Goal: Complete application form

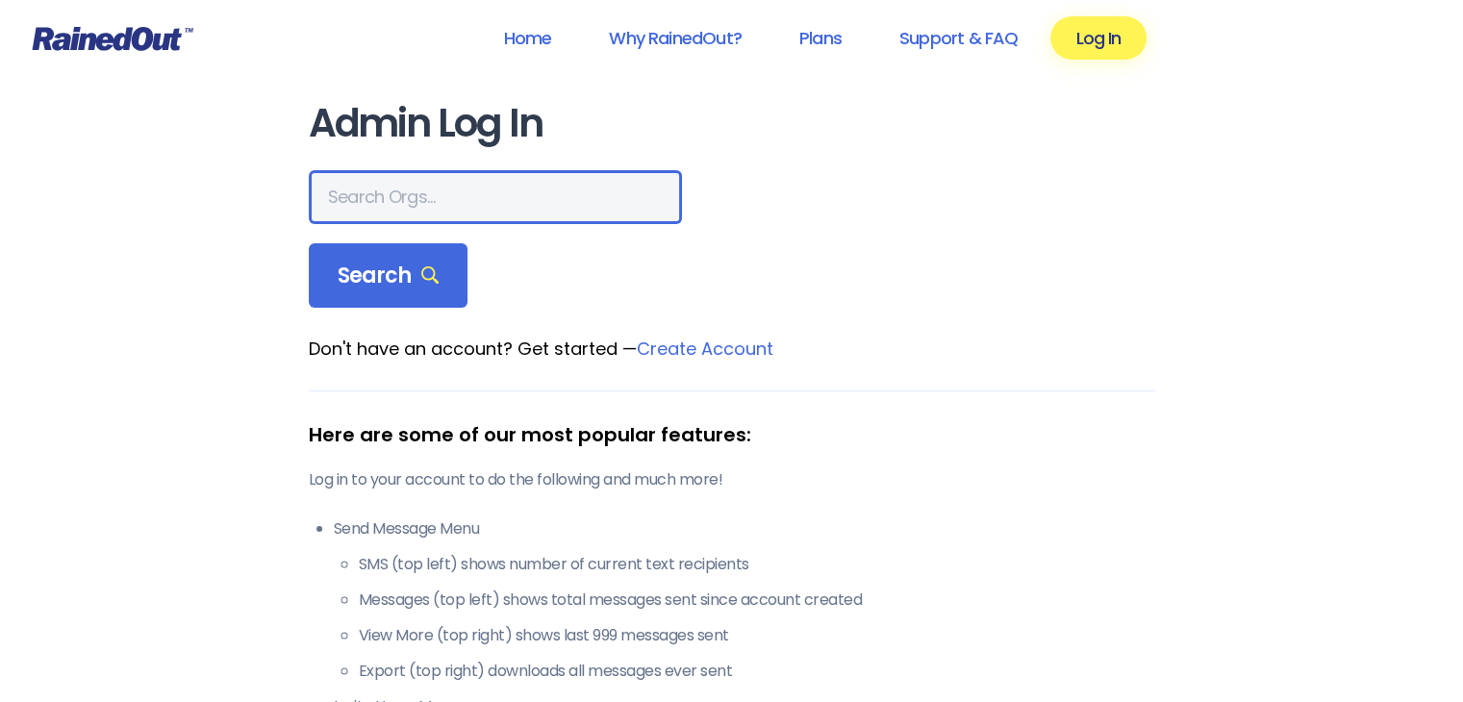
click at [392, 207] on input "text" at bounding box center [495, 197] width 373 height 54
click at [391, 219] on input "r" at bounding box center [495, 197] width 373 height 54
type input "rowlett"
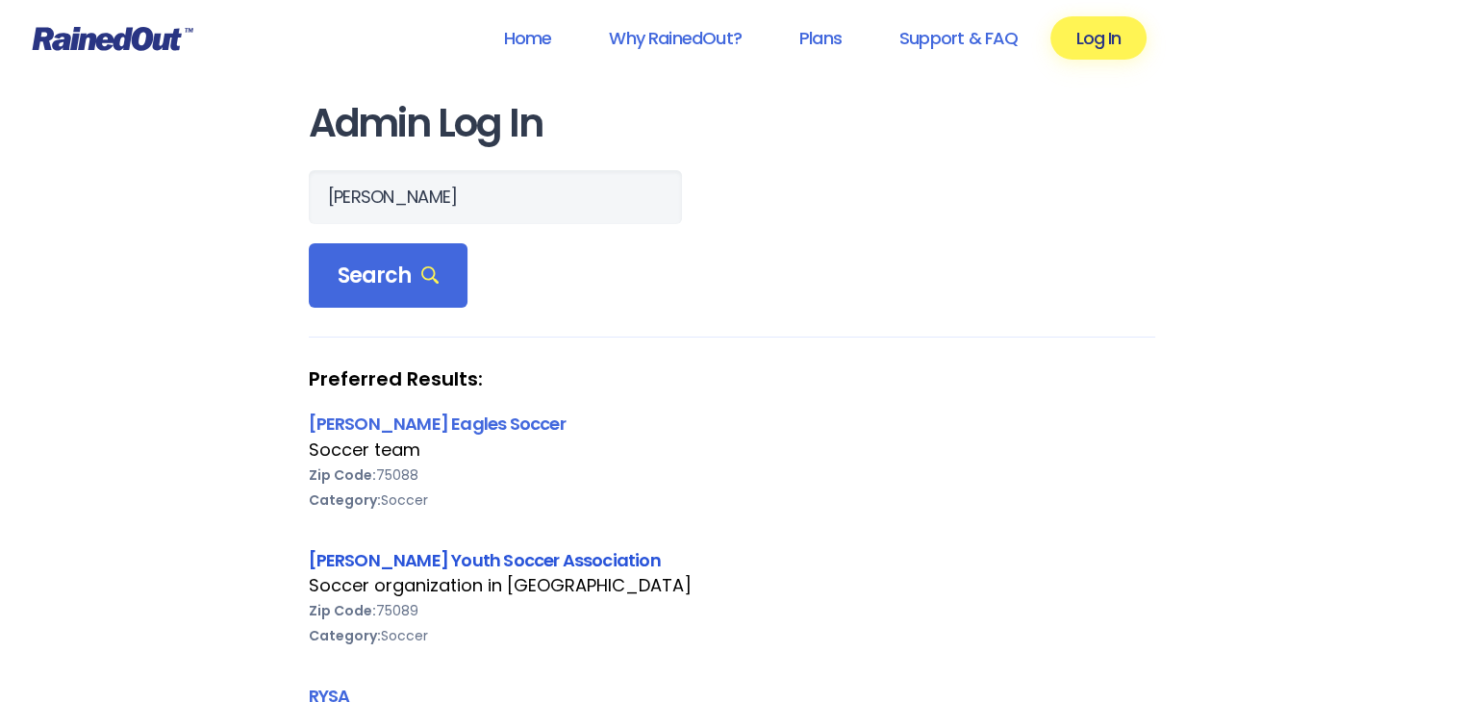
click at [439, 556] on link "Rowlett Youth Soccer Association" at bounding box center [485, 560] width 352 height 24
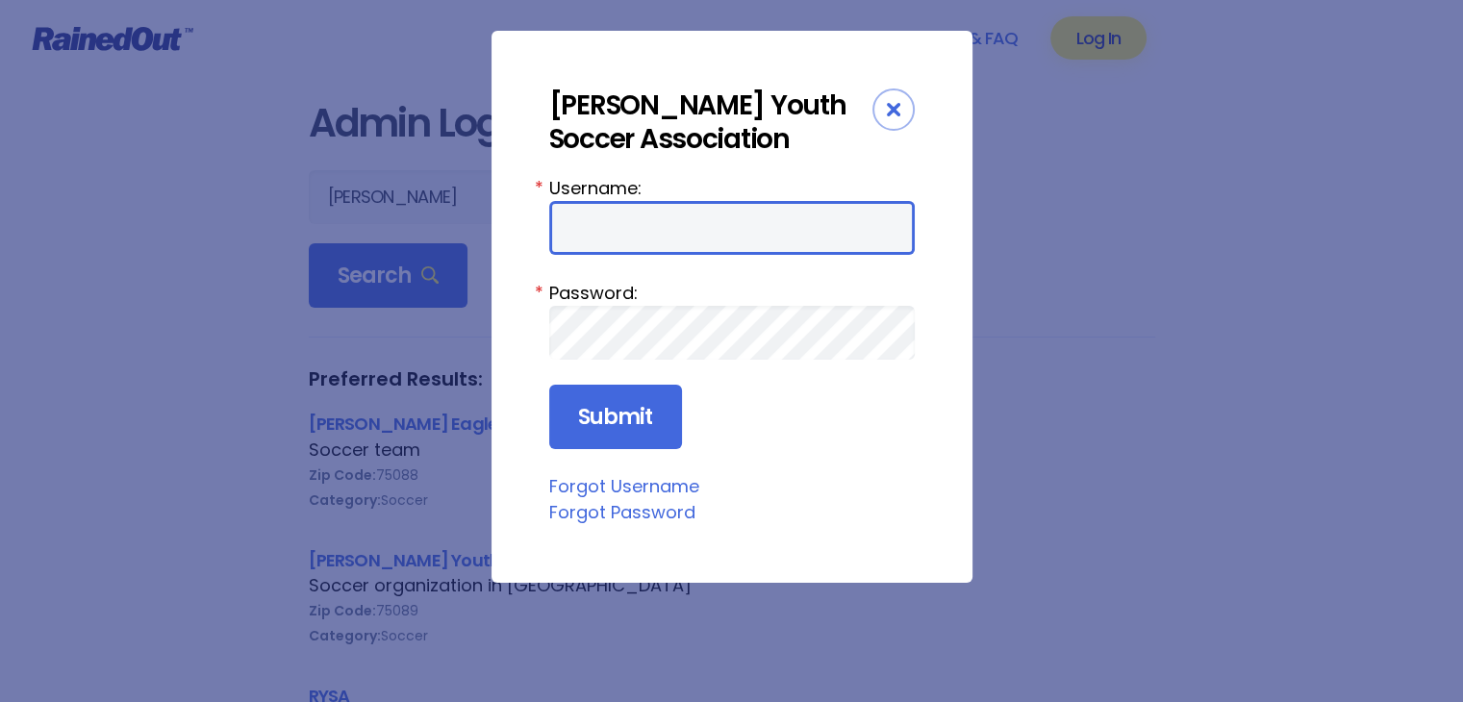
click at [599, 238] on input "Username:" at bounding box center [731, 228] width 365 height 54
type input "iparra"
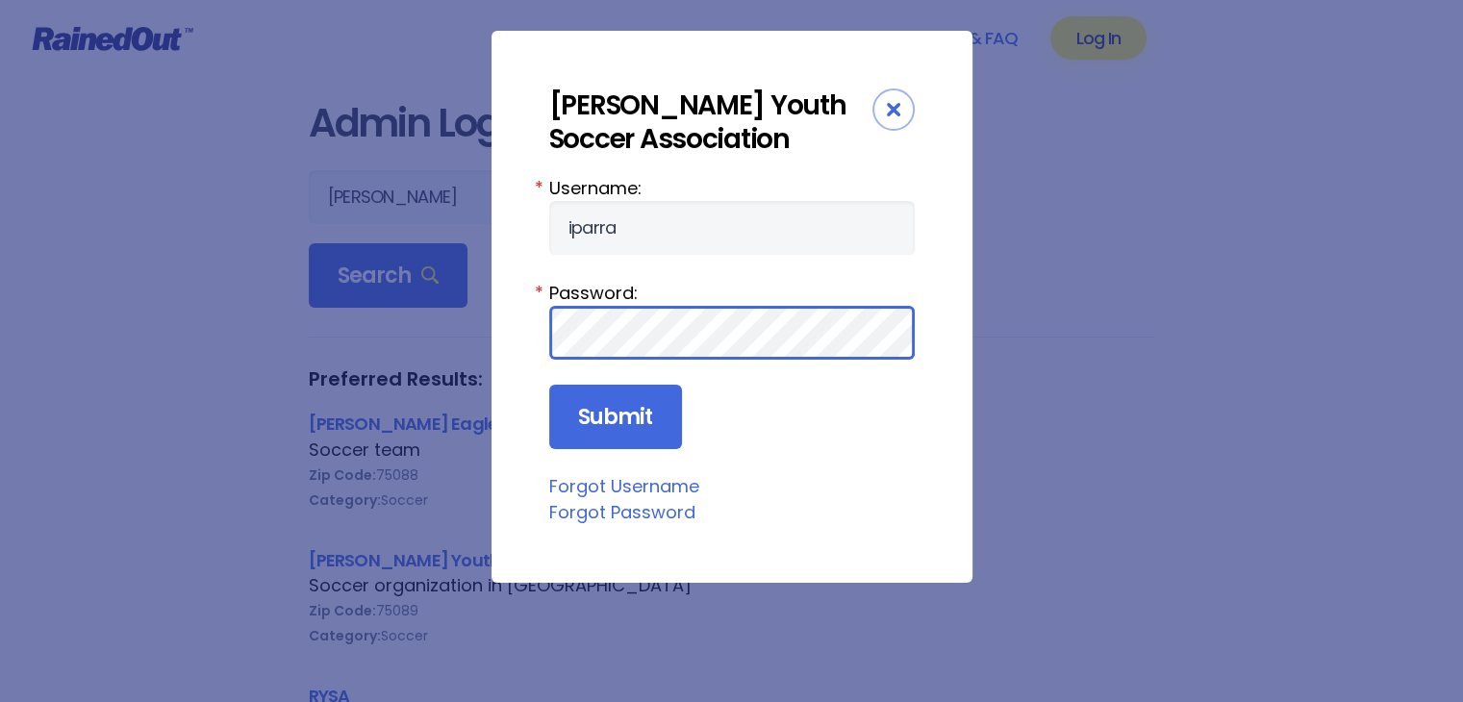
click at [549, 385] on input "Submit" at bounding box center [615, 417] width 133 height 65
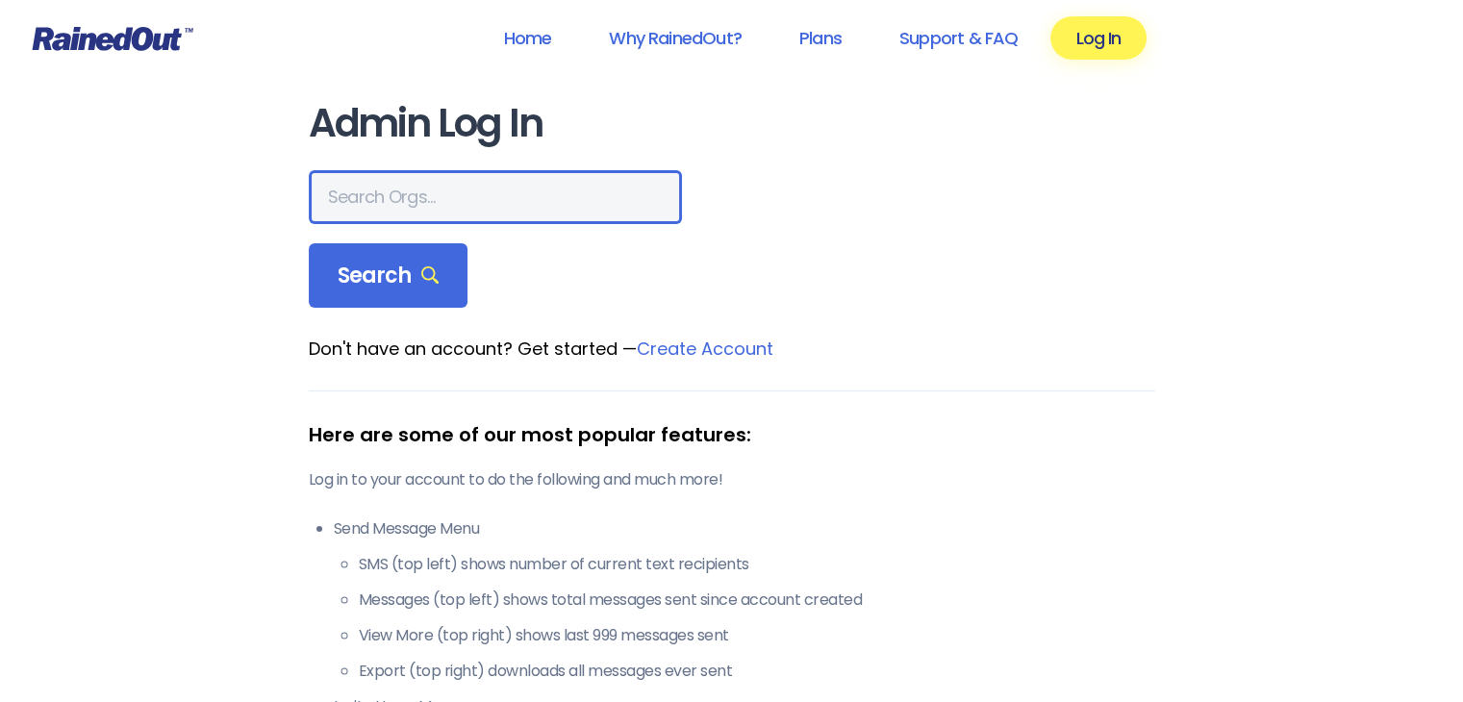
click at [430, 210] on input "text" at bounding box center [495, 197] width 373 height 54
type input "RYSA"
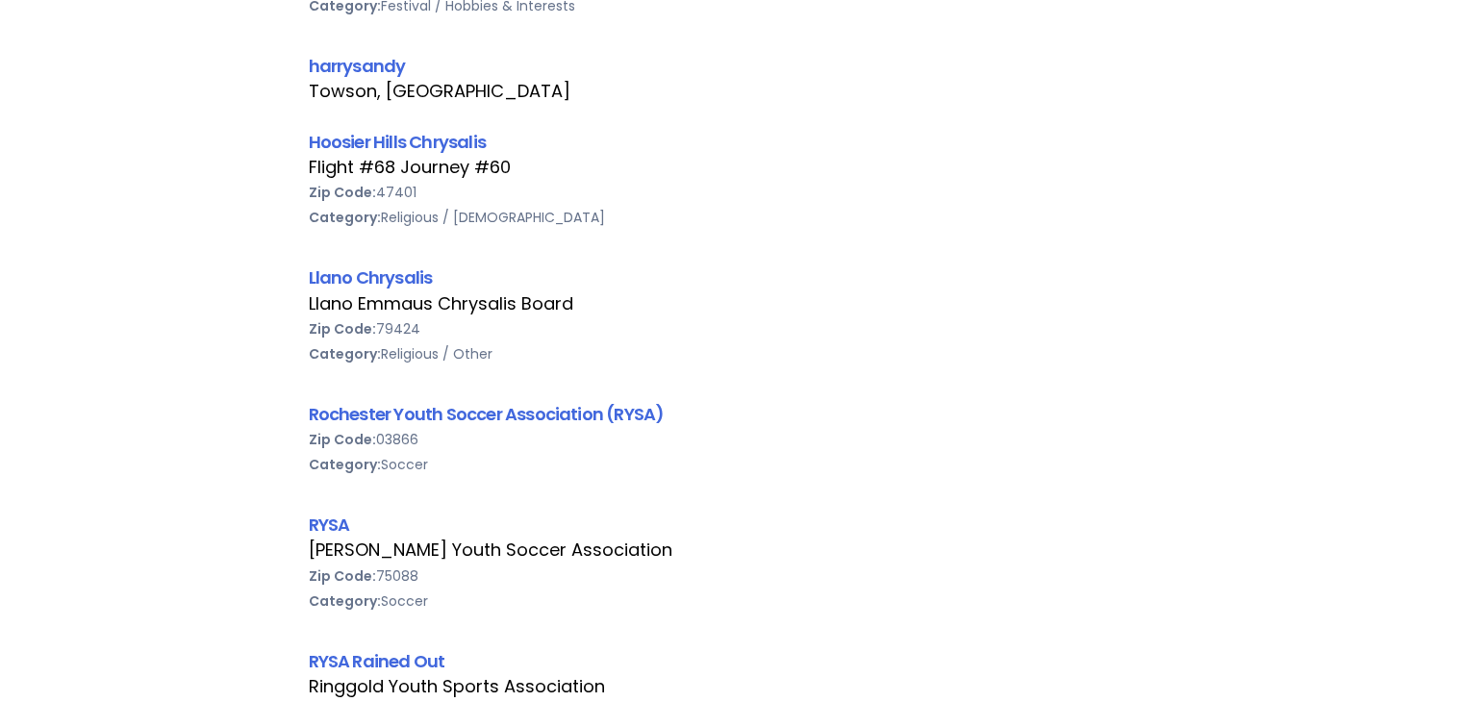
scroll to position [769, 0]
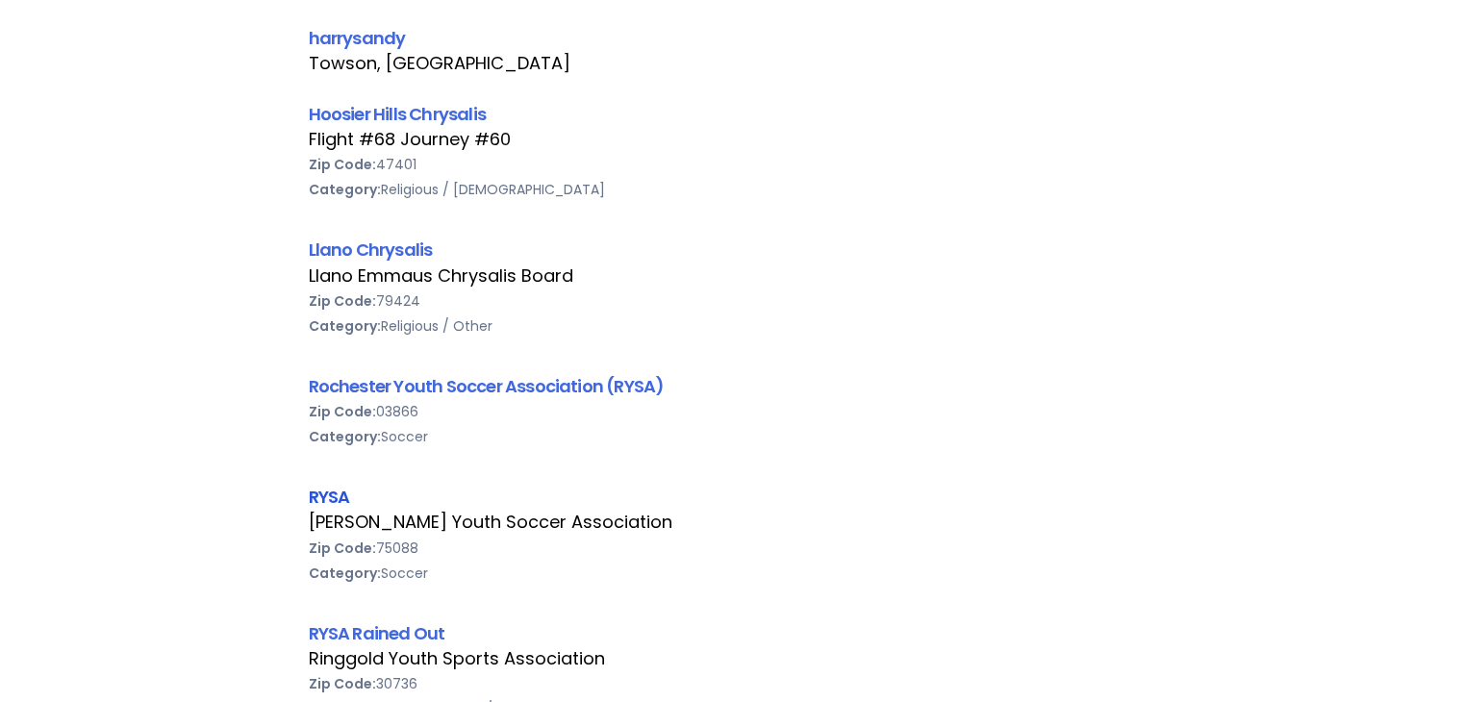
click at [339, 491] on link "RYSA" at bounding box center [329, 497] width 41 height 24
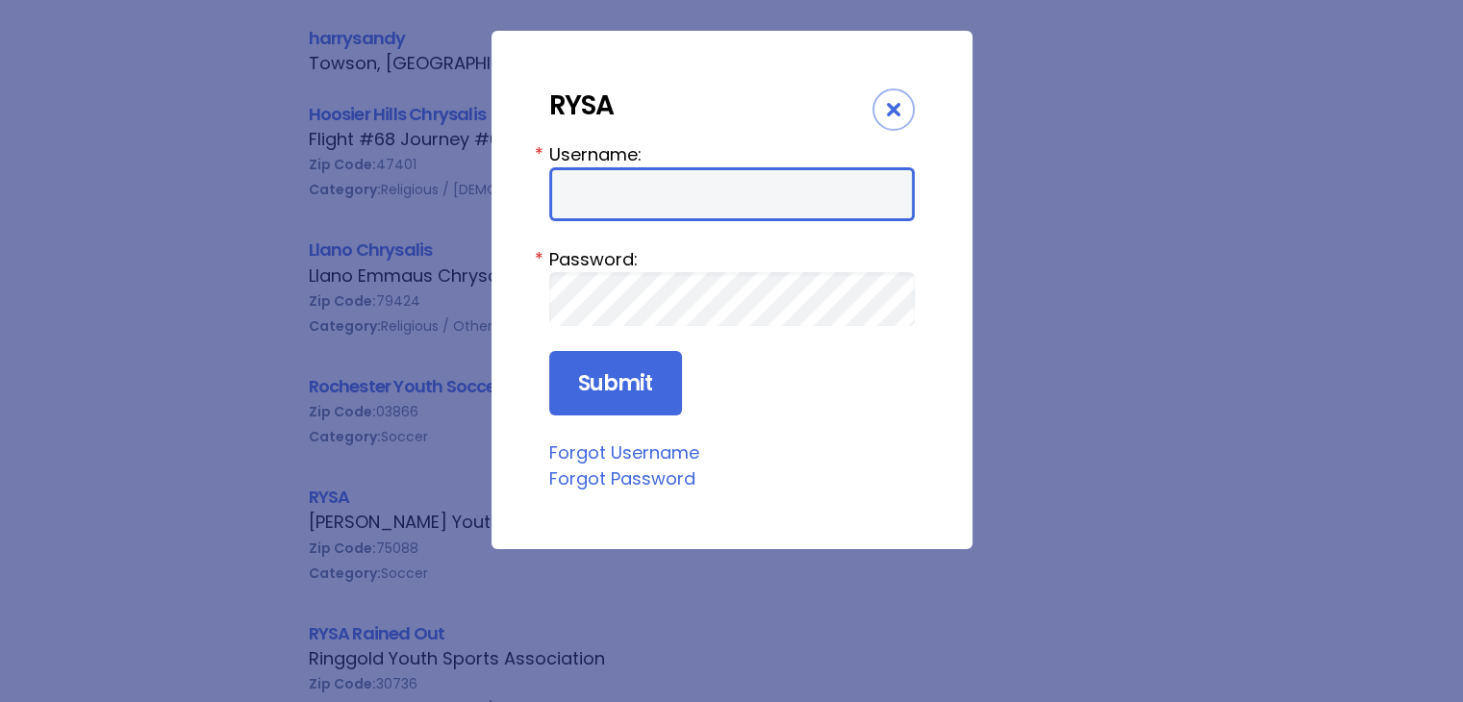
click at [696, 189] on input "Username:" at bounding box center [731, 194] width 365 height 54
type input "iparra"
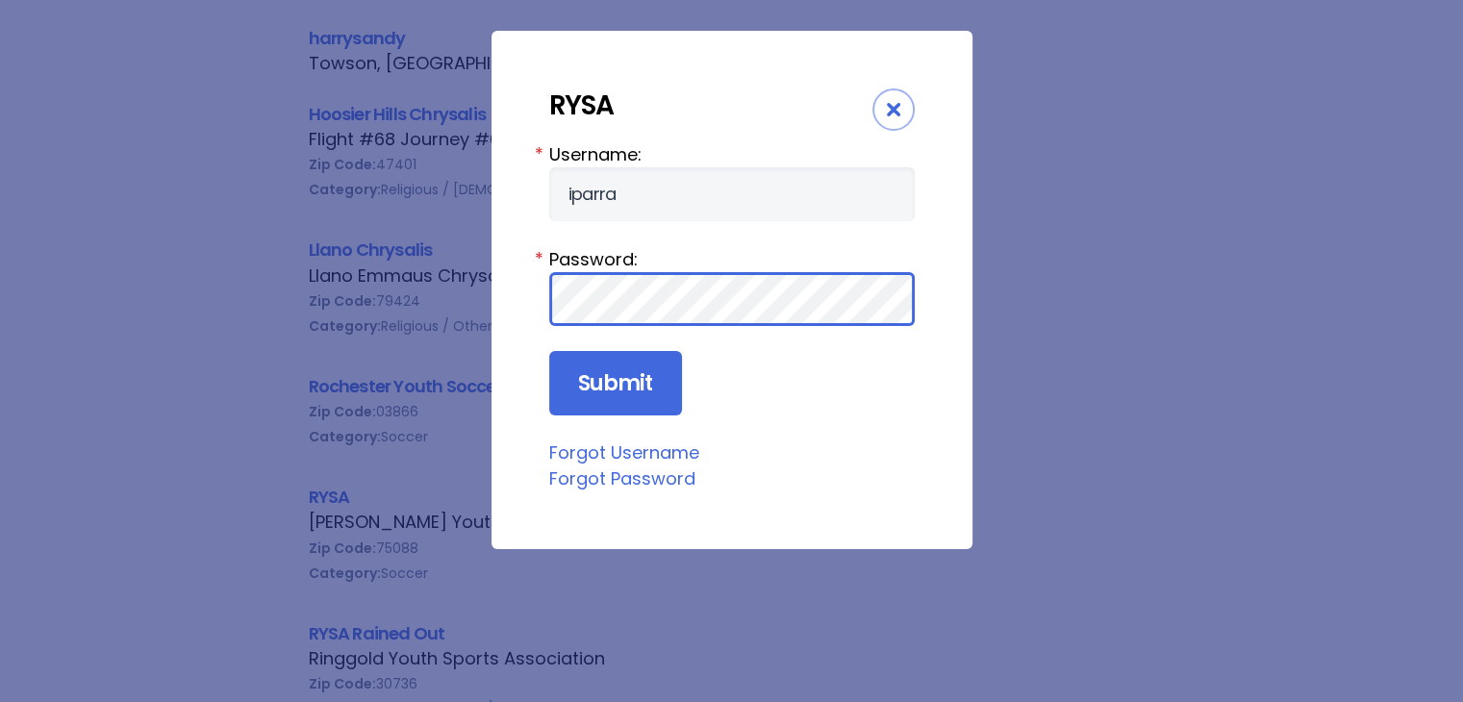
click at [549, 351] on input "Submit" at bounding box center [615, 383] width 133 height 65
